Goal: Task Accomplishment & Management: Use online tool/utility

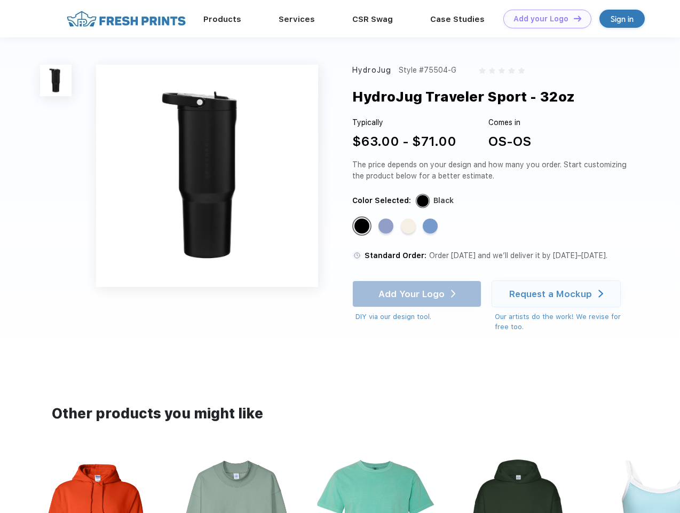
click at [543, 19] on link "Add your Logo Design Tool" at bounding box center [547, 19] width 88 height 19
click at [0, 0] on div "Design Tool" at bounding box center [0, 0] width 0 height 0
click at [573, 18] on link "Add your Logo Design Tool" at bounding box center [547, 19] width 88 height 19
click at [56, 80] on img at bounding box center [55, 80] width 31 height 31
click at [363, 226] on div "Standard Color" at bounding box center [361, 225] width 15 height 15
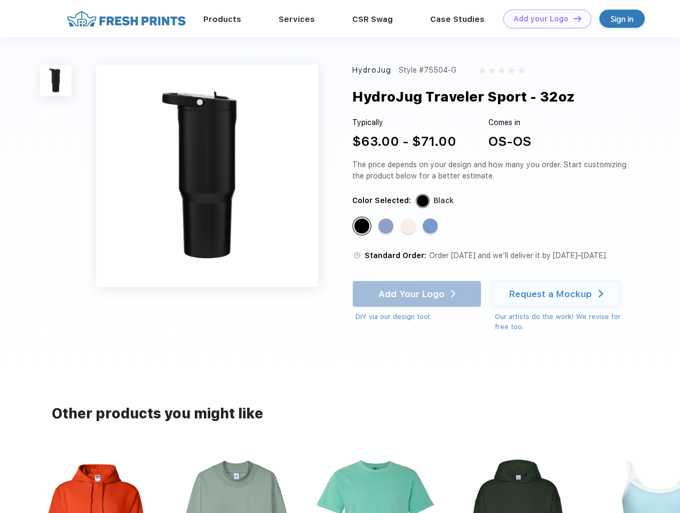
click at [387, 226] on div "Standard Color" at bounding box center [386, 225] width 15 height 15
click at [409, 226] on div "Standard Color" at bounding box center [408, 225] width 15 height 15
click at [431, 226] on div "Standard Color" at bounding box center [430, 225] width 15 height 15
click at [418, 294] on div "Add Your Logo DIY via our design tool. Ah shoot! This product isn't up in our d…" at bounding box center [416, 301] width 129 height 42
click at [558, 294] on div "Request a Mockup" at bounding box center [550, 293] width 83 height 11
